Goal: Check status: Check status

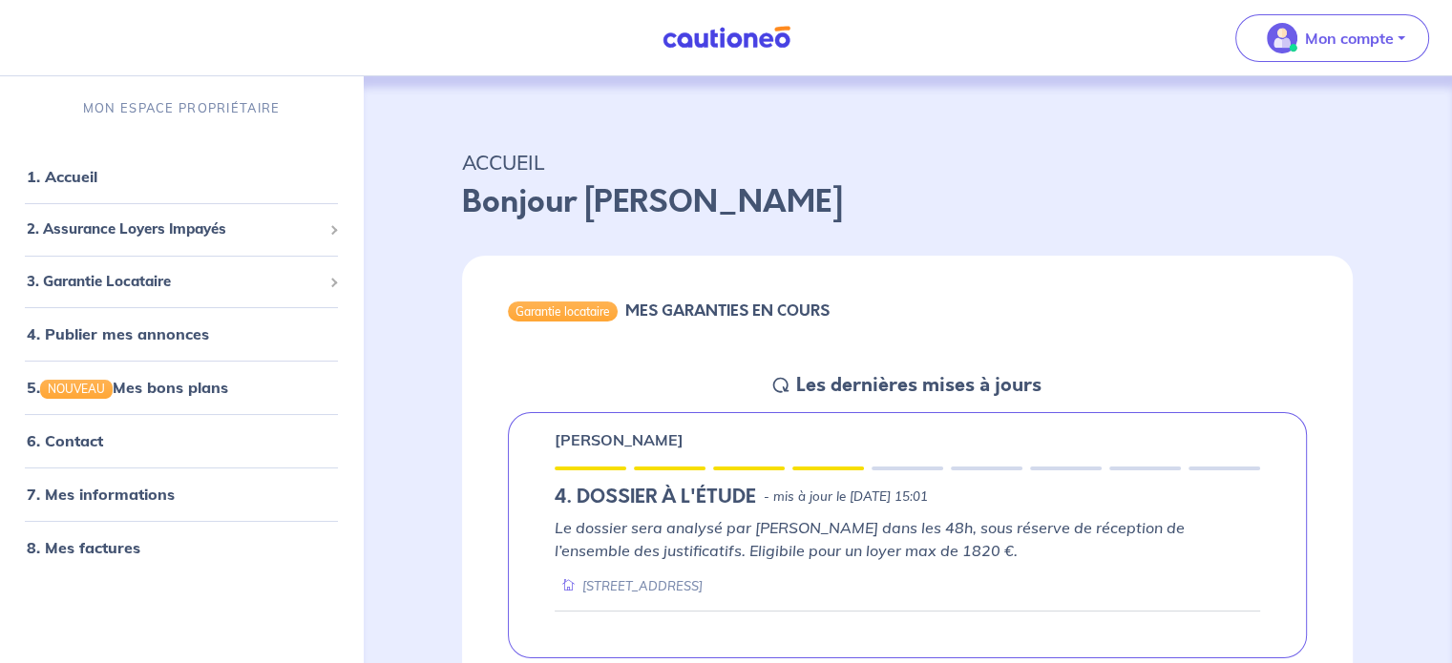
click at [1331, 275] on div "Garantie locataire MES GARANTIES EN COURS" at bounding box center [907, 314] width 891 height 117
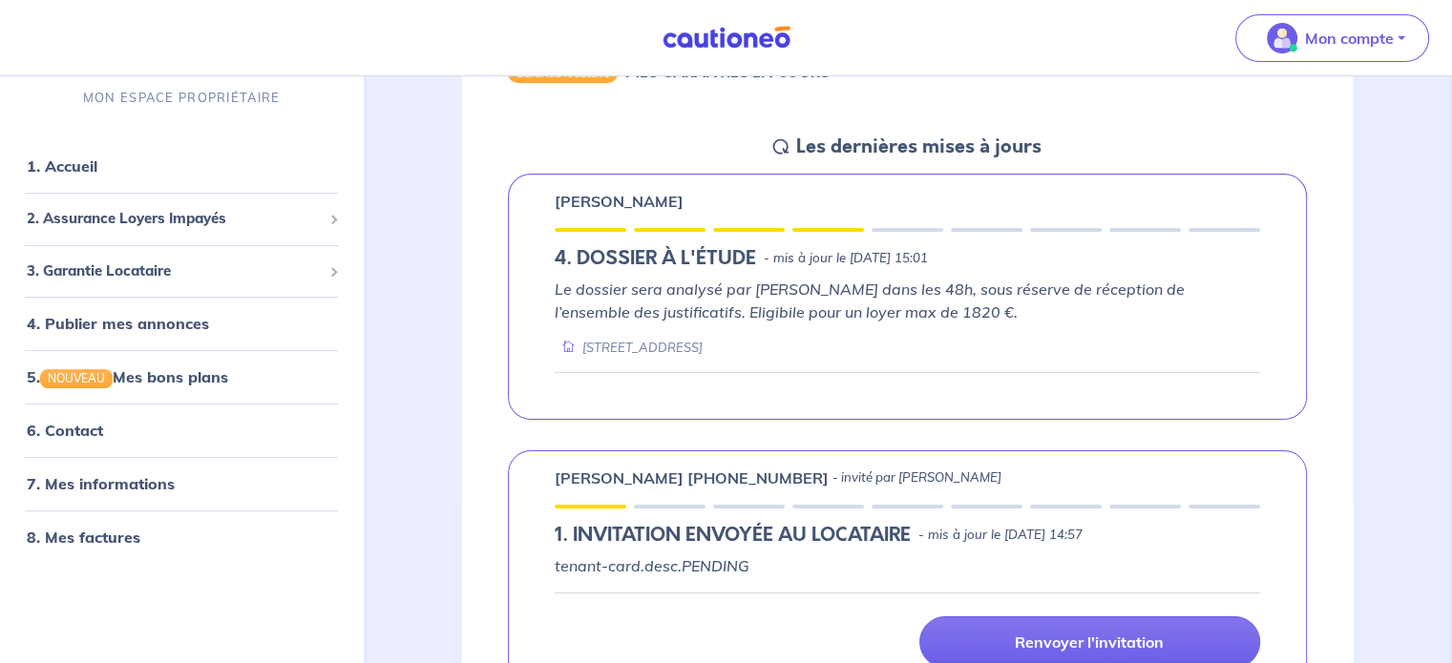
scroll to position [248, 0]
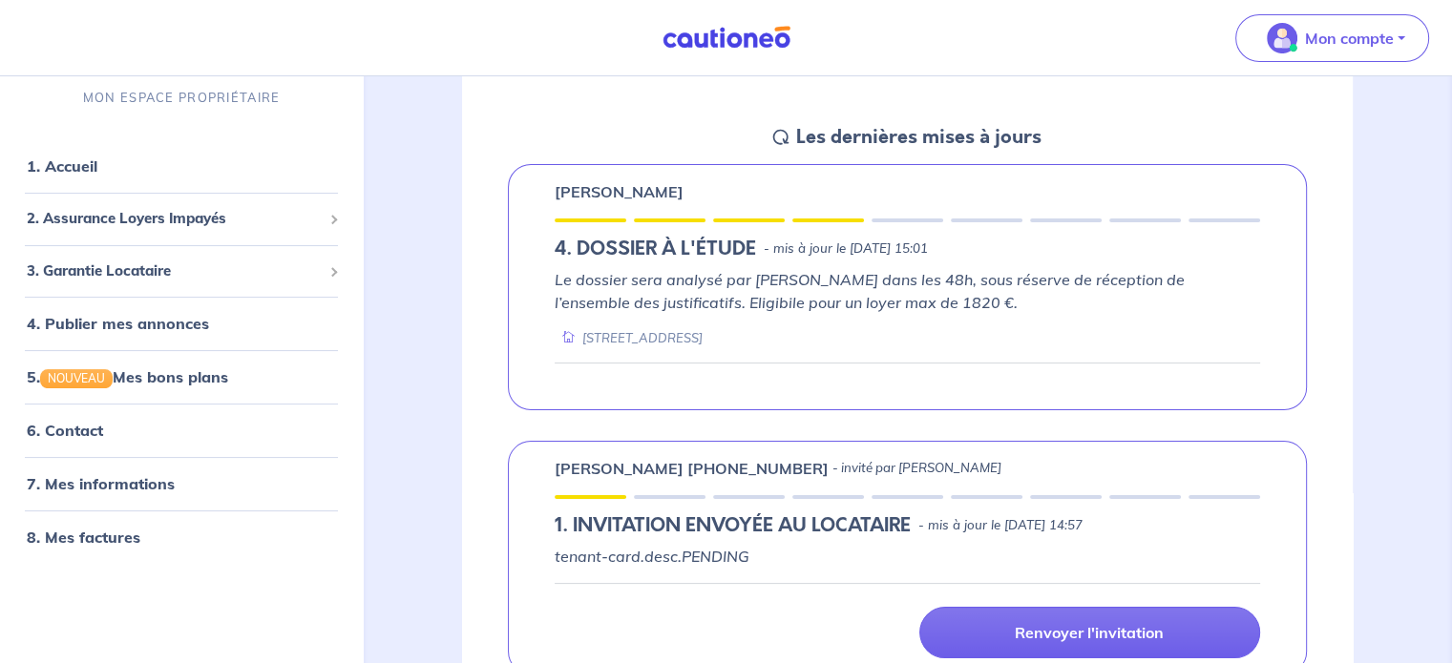
click at [1267, 305] on div "[PERSON_NAME] 4. DOSSIER À L'ÉTUDE - mis à jour le [DATE] 15:01 Le dossier sera…" at bounding box center [907, 287] width 799 height 246
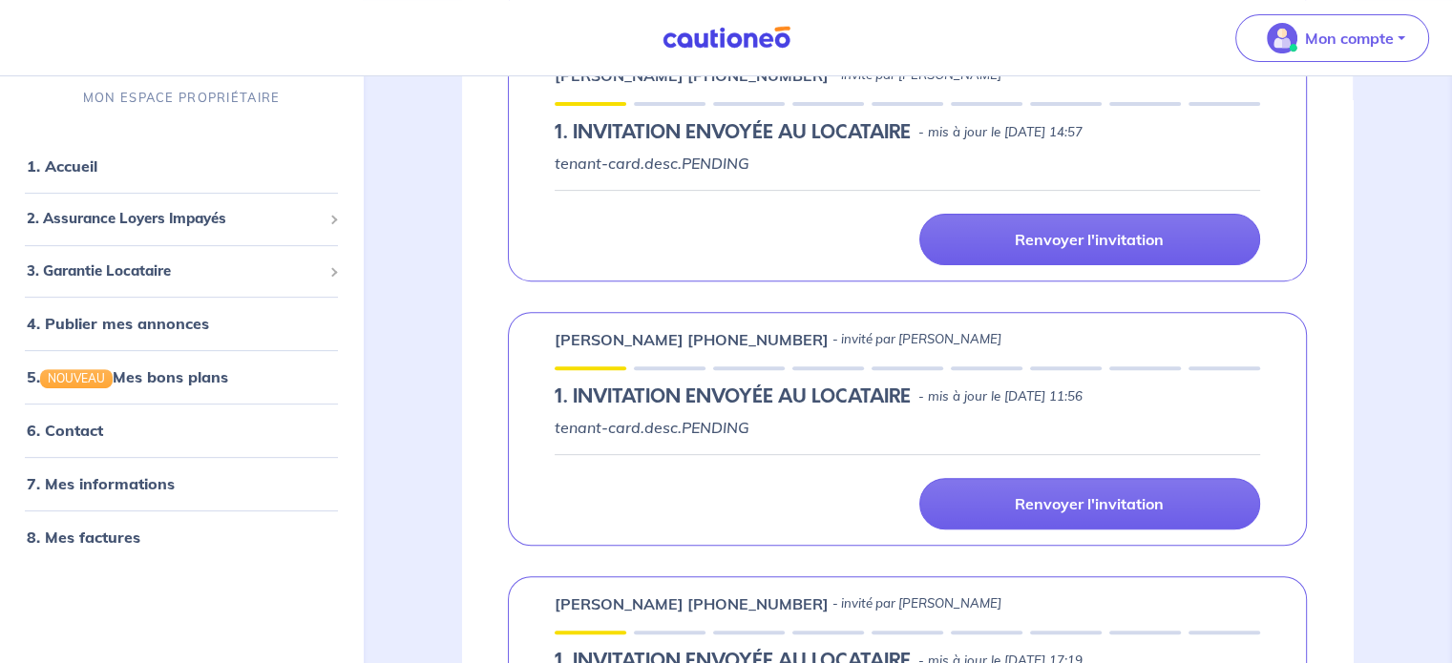
scroll to position [703, 0]
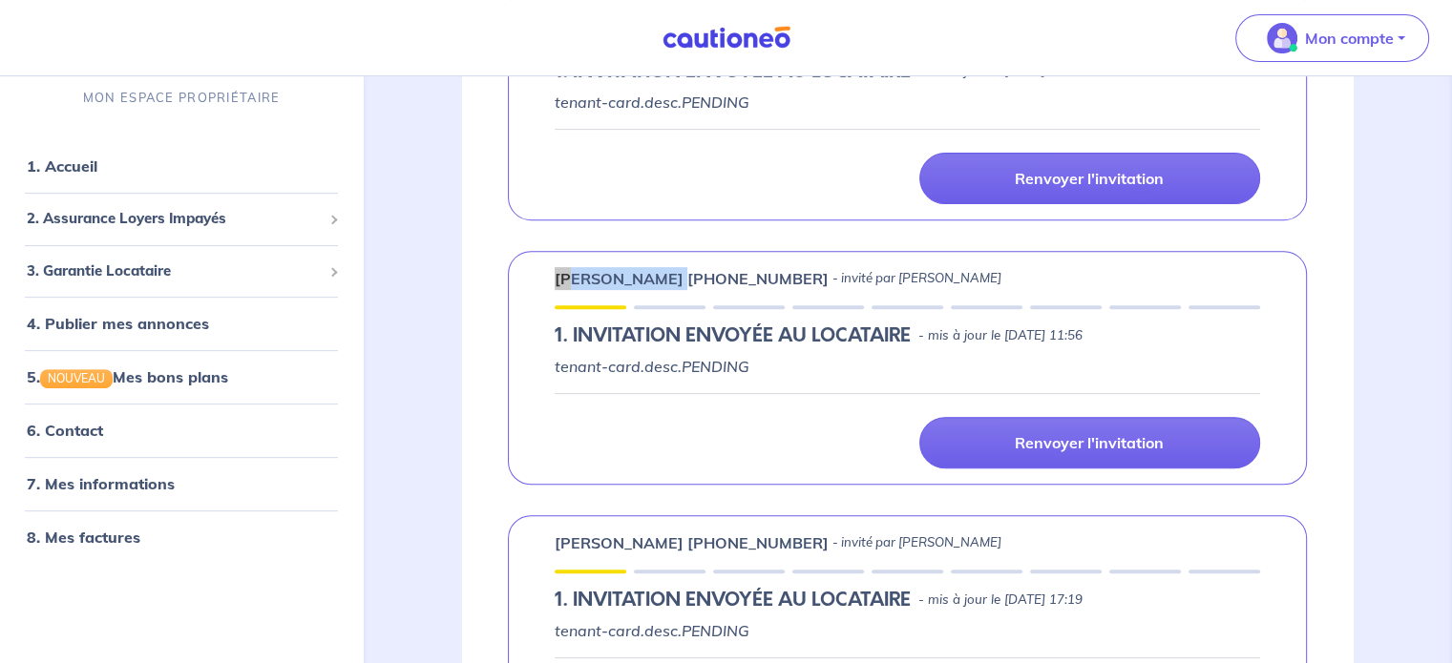
drag, startPoint x: 677, startPoint y: 270, endPoint x: 538, endPoint y: 284, distance: 139.1
click at [538, 284] on div "[PERSON_NAME] [PHONE_NUMBER] - invité par [PERSON_NAME] 1.︎ INVITATION ENVOYÉE …" at bounding box center [907, 368] width 799 height 234
copy p "[PERSON_NAME]"
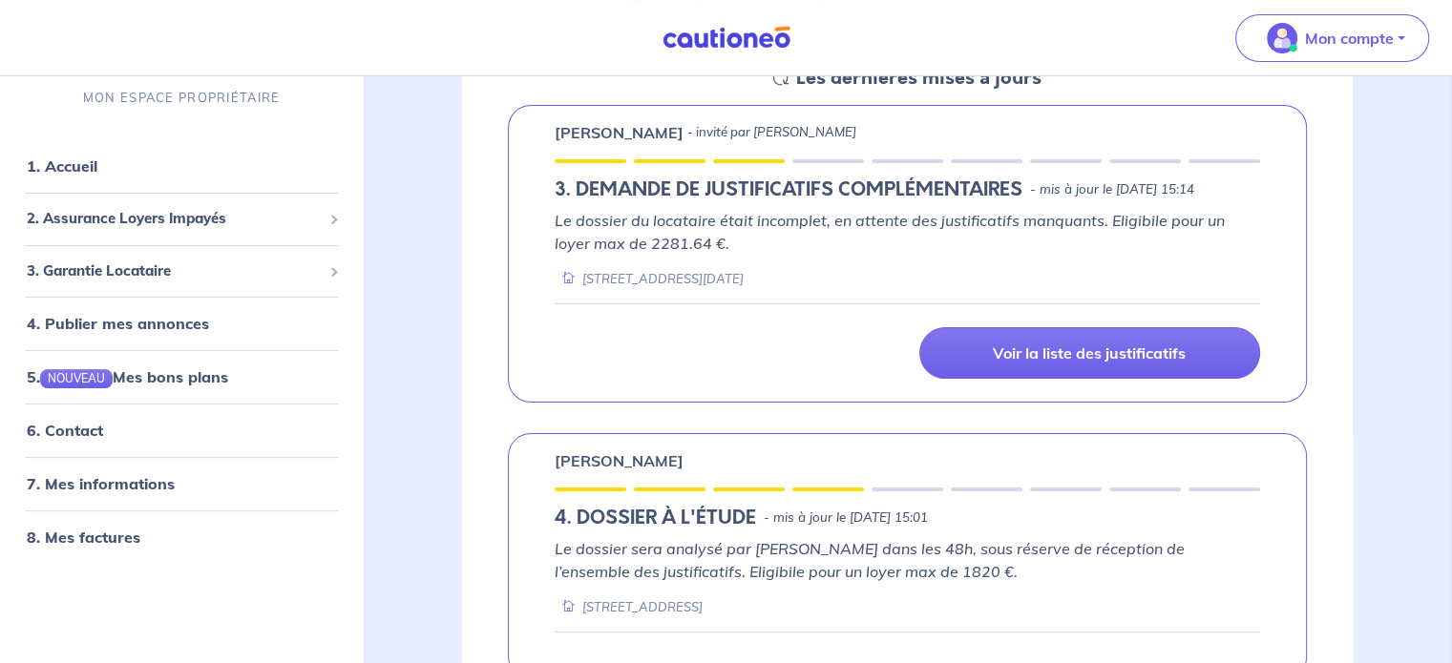
scroll to position [308, 0]
drag, startPoint x: 933, startPoint y: 589, endPoint x: 924, endPoint y: 599, distance: 12.8
click at [933, 589] on div "Le dossier sera analysé par Cautioneo dans les 48h, sous réserve de réception d…" at bounding box center [907, 575] width 705 height 79
click at [1333, 412] on div "VANESSA GUEDON - invité par frédéric Ribeiro 3. DEMANDE DE JUSTIFICATIFS COMPLÉ…" at bounding box center [907, 253] width 891 height 328
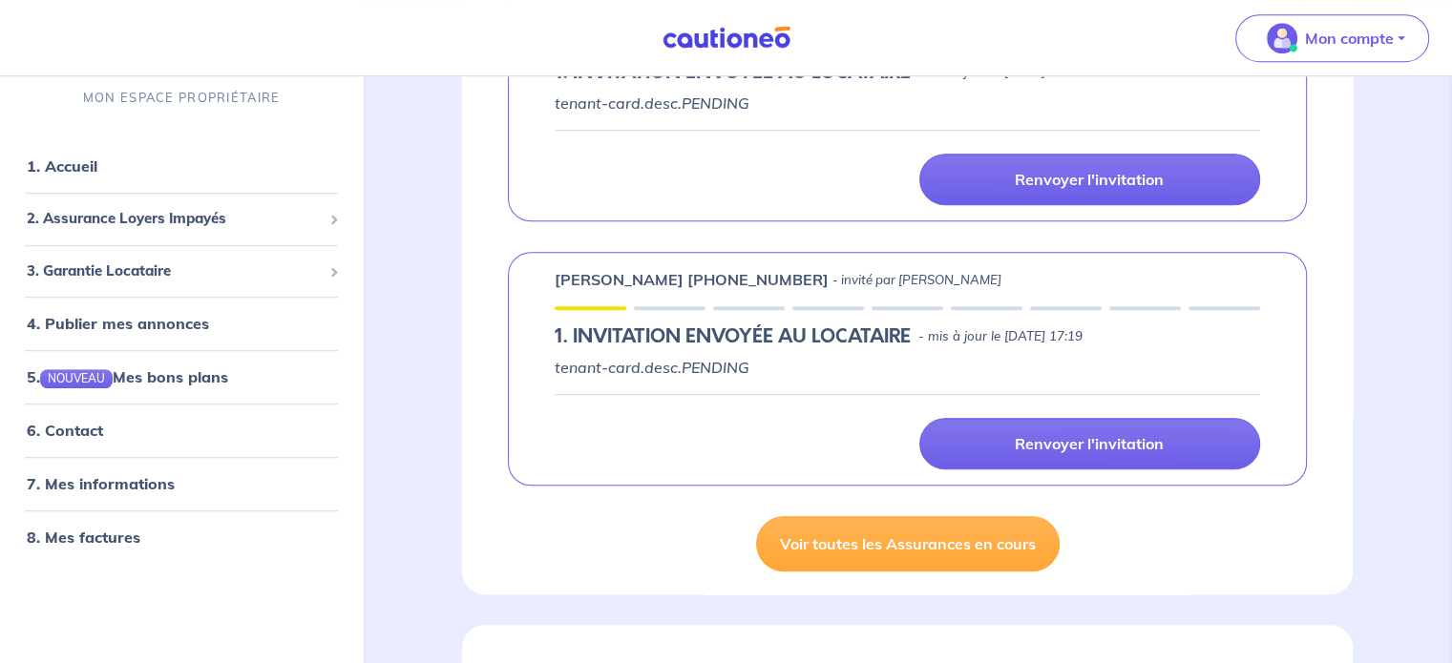
scroll to position [1305, 0]
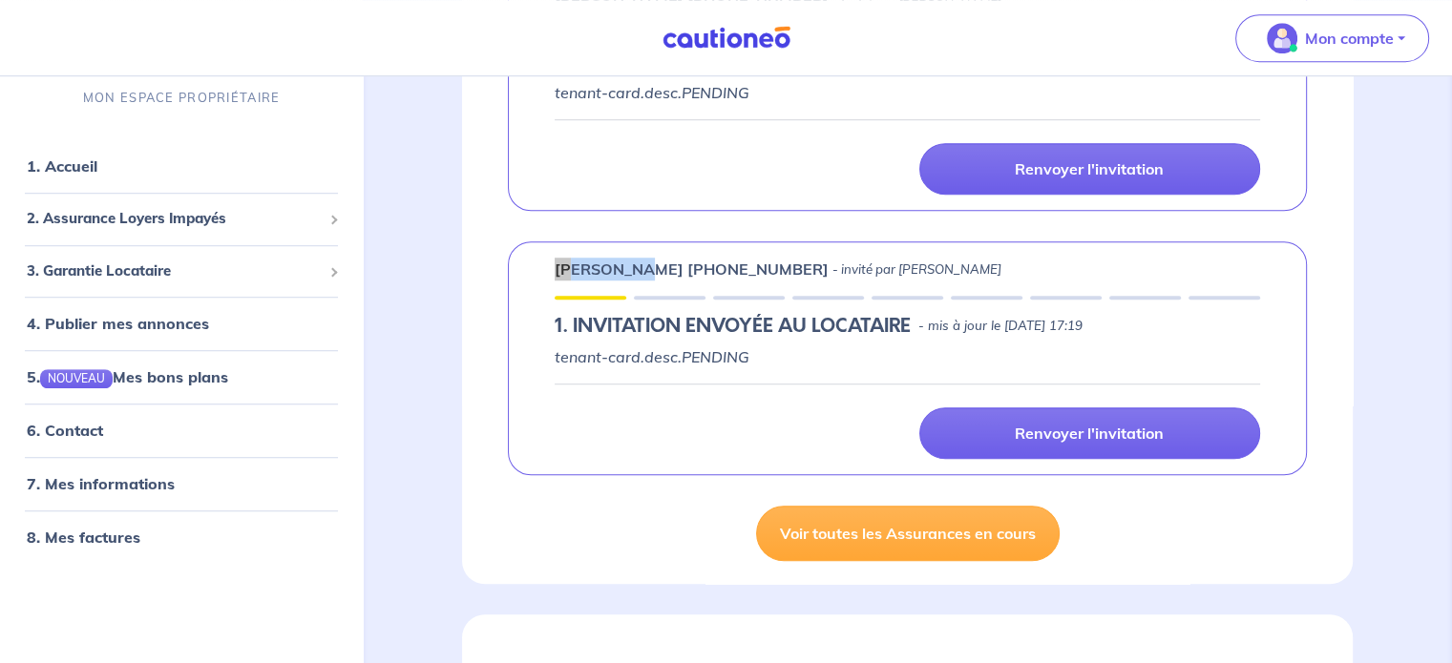
drag, startPoint x: 634, startPoint y: 264, endPoint x: 546, endPoint y: 259, distance: 88.0
click at [546, 259] on div "Loane Toni +33649272991 - invité par Frederic Ribeiro de paiva 1.︎ INVITATION E…" at bounding box center [907, 359] width 799 height 234
copy p "Loane Toni"
click at [943, 548] on link "Voir toutes les Assurances en cours" at bounding box center [908, 533] width 304 height 55
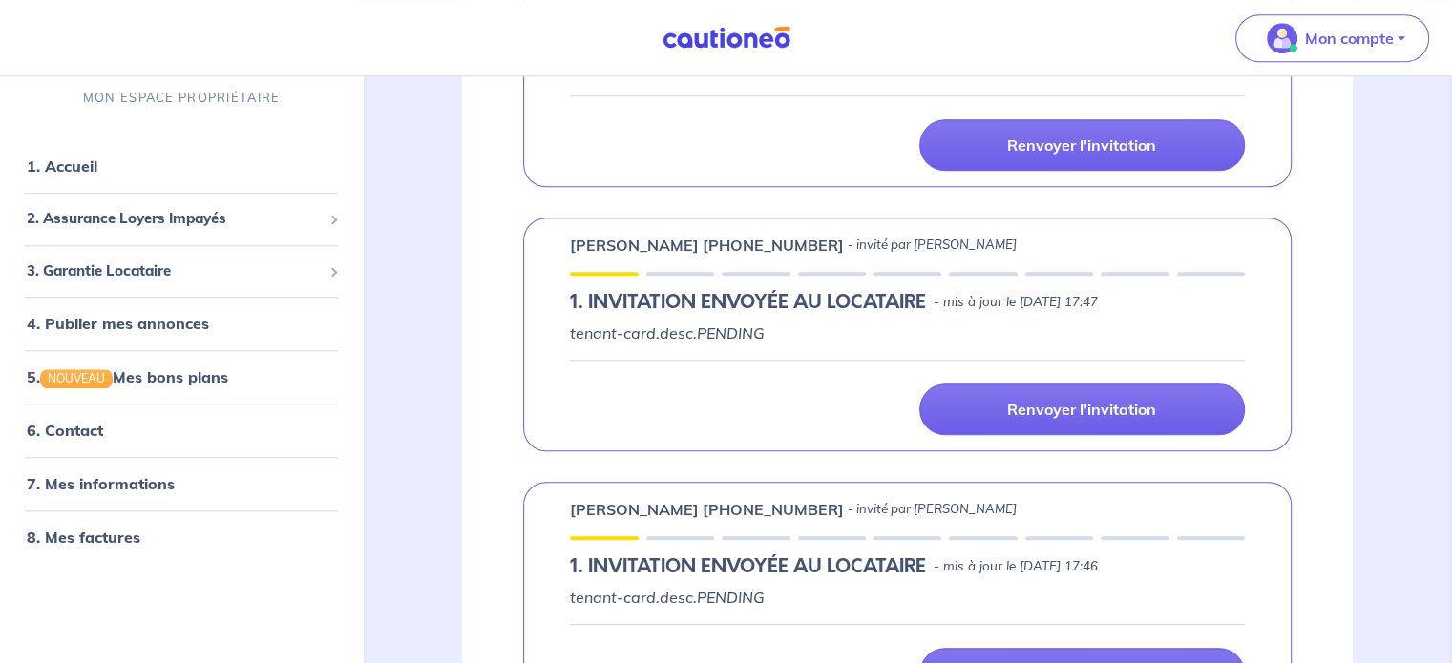
scroll to position [1611, 0]
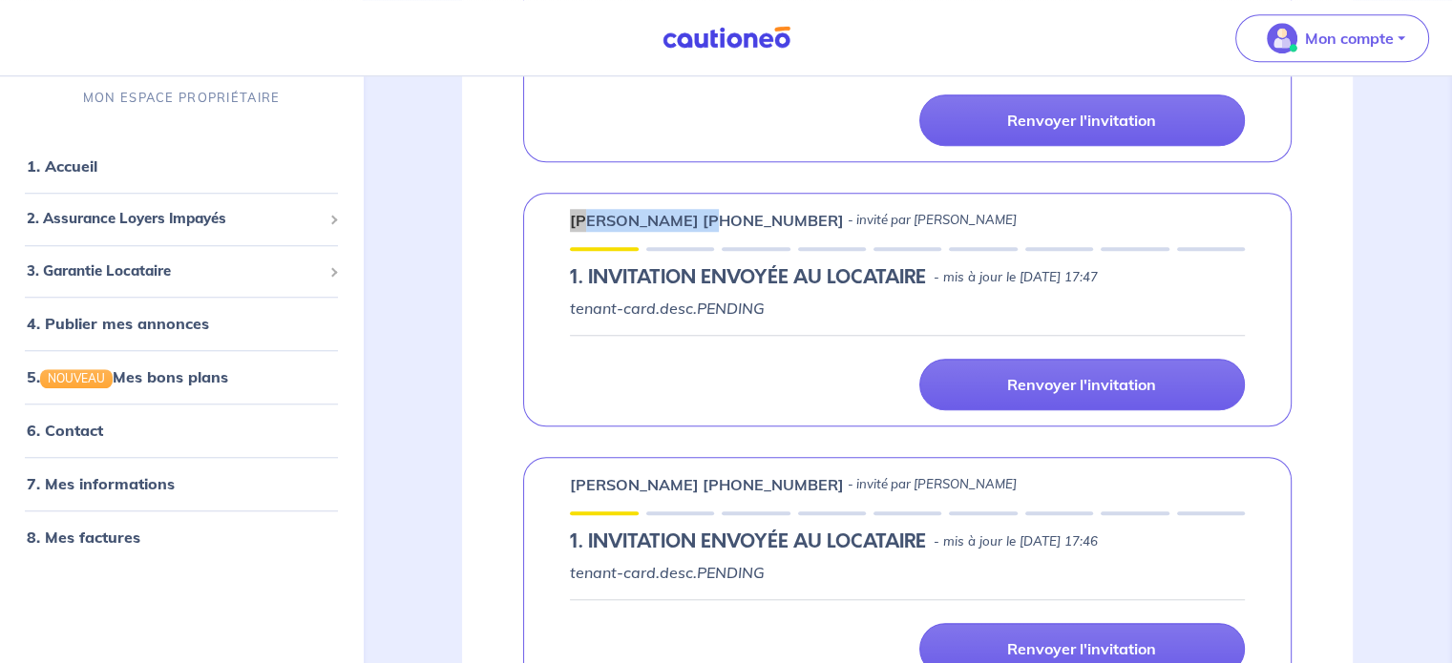
drag, startPoint x: 706, startPoint y: 236, endPoint x: 561, endPoint y: 225, distance: 145.5
click at [561, 225] on div "Youssouf Ahamadi +33766990210 - invité par Frederic Ribeiro de paiva 1.︎ INVITA…" at bounding box center [907, 310] width 768 height 234
copy p "Youssouf Ahamadi"
